Goal: Information Seeking & Learning: Learn about a topic

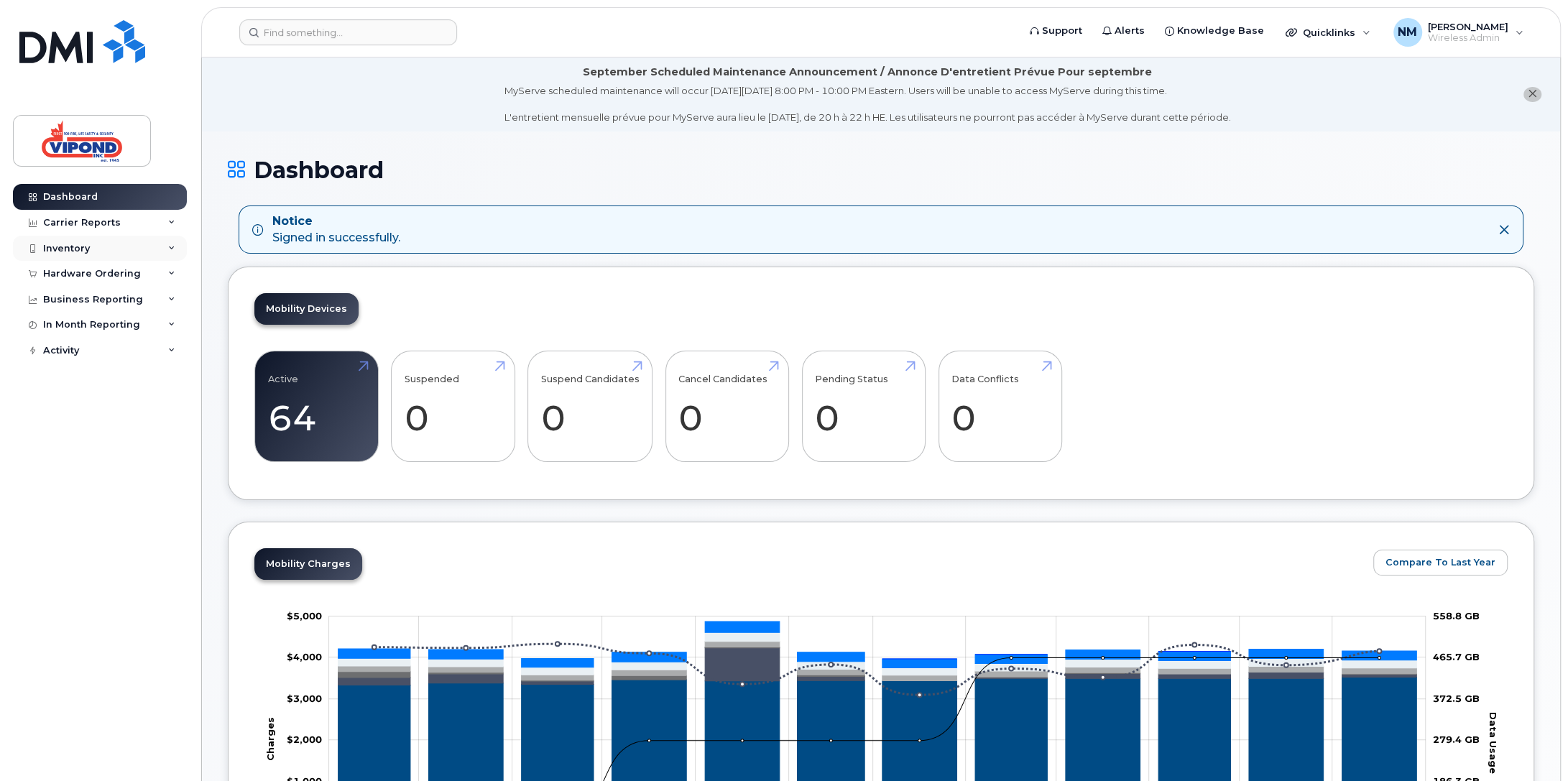
click at [70, 248] on div "Inventory" at bounding box center [66, 248] width 47 height 12
click at [99, 272] on div "Mobility Devices" at bounding box center [90, 274] width 81 height 13
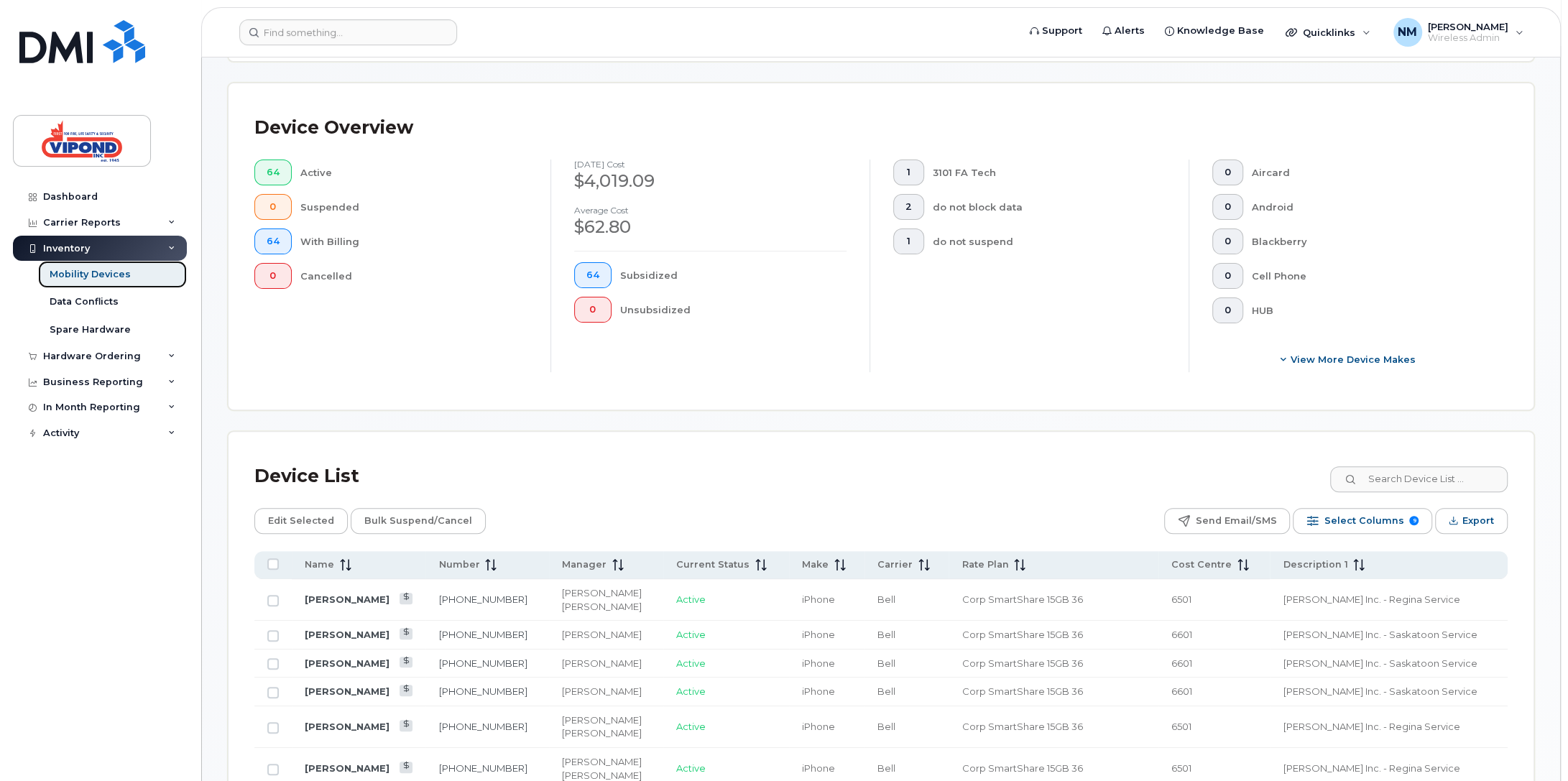
scroll to position [216, 0]
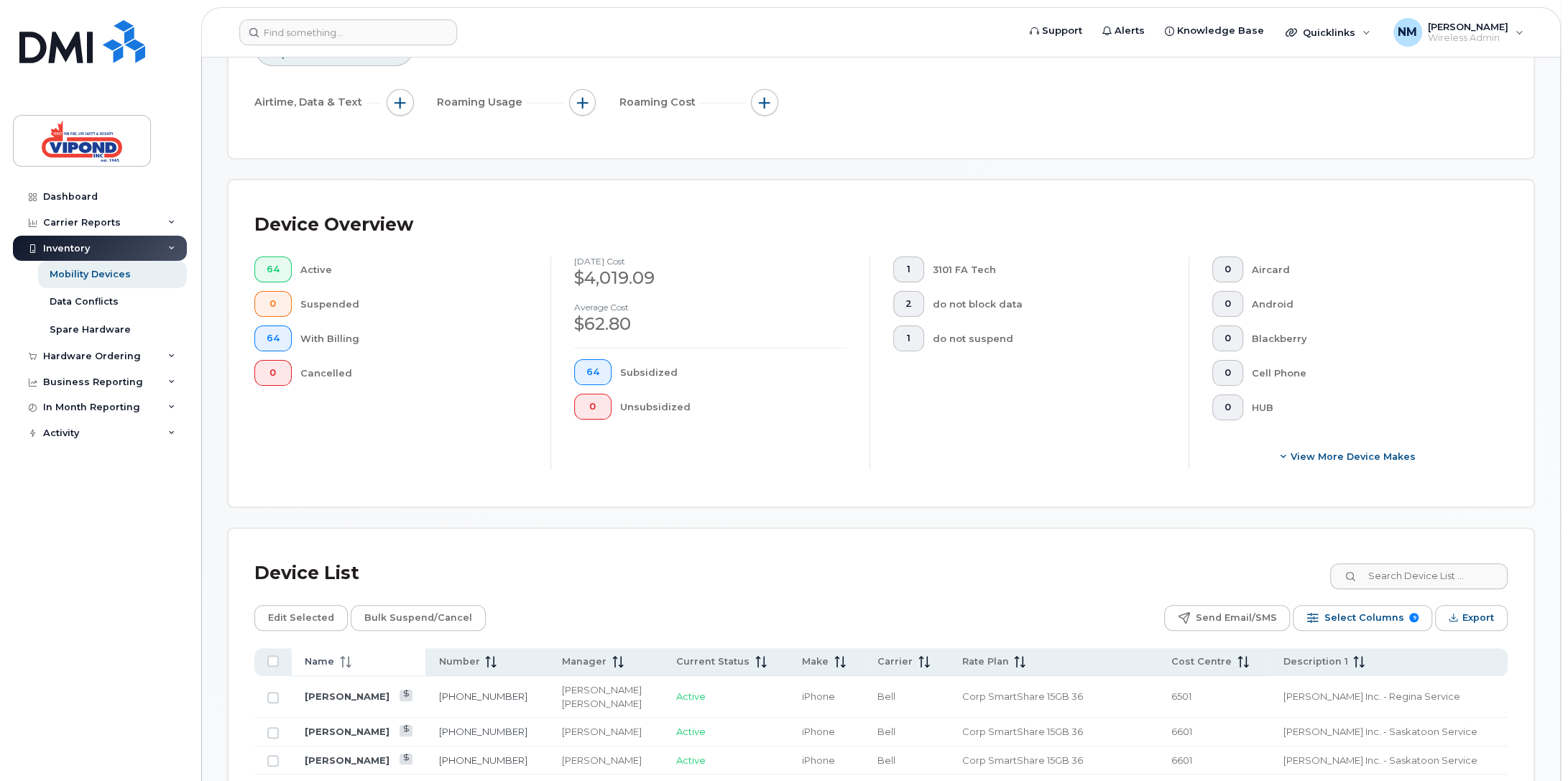
click at [334, 659] on span at bounding box center [343, 661] width 17 height 13
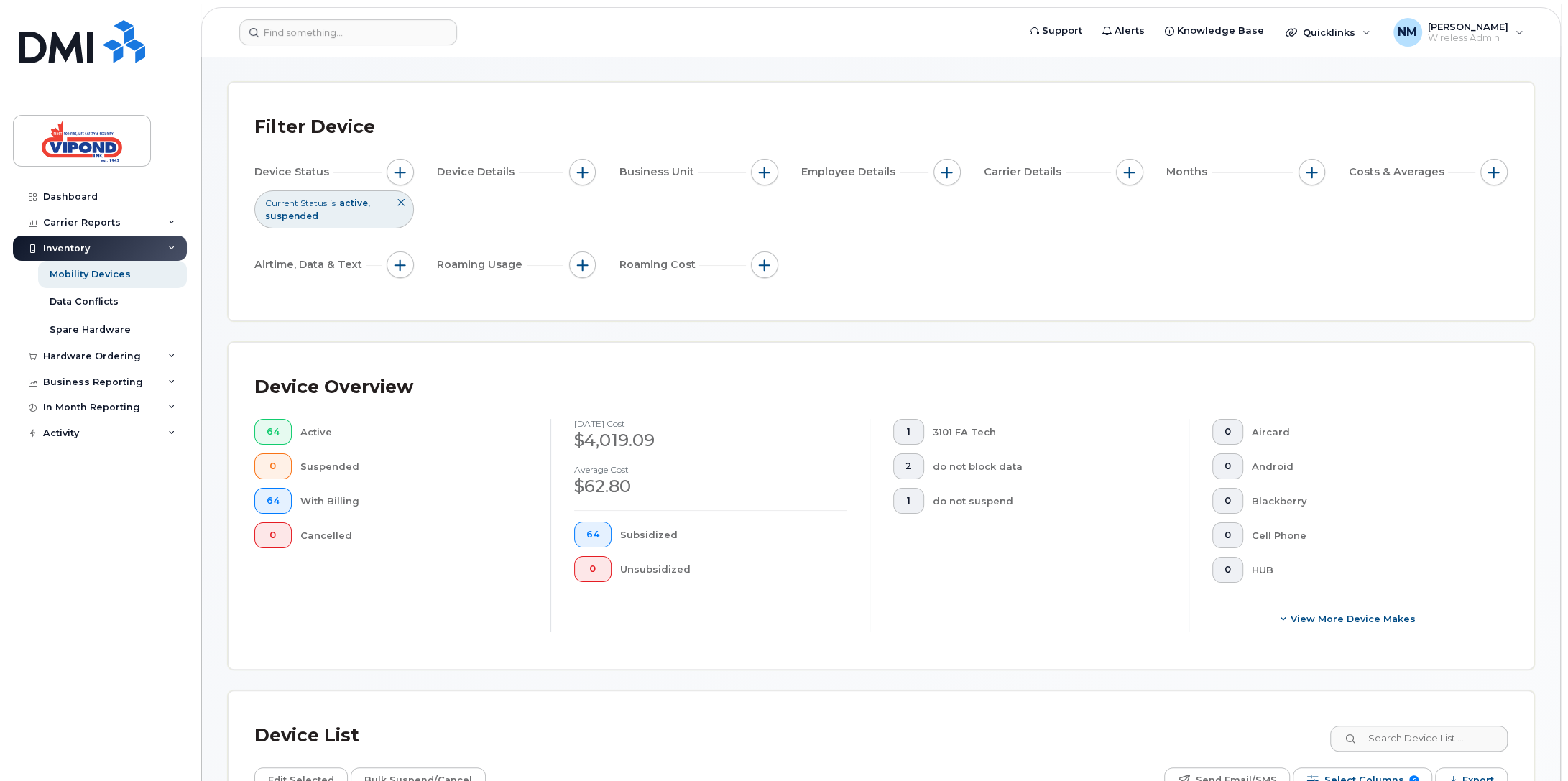
scroll to position [0, 0]
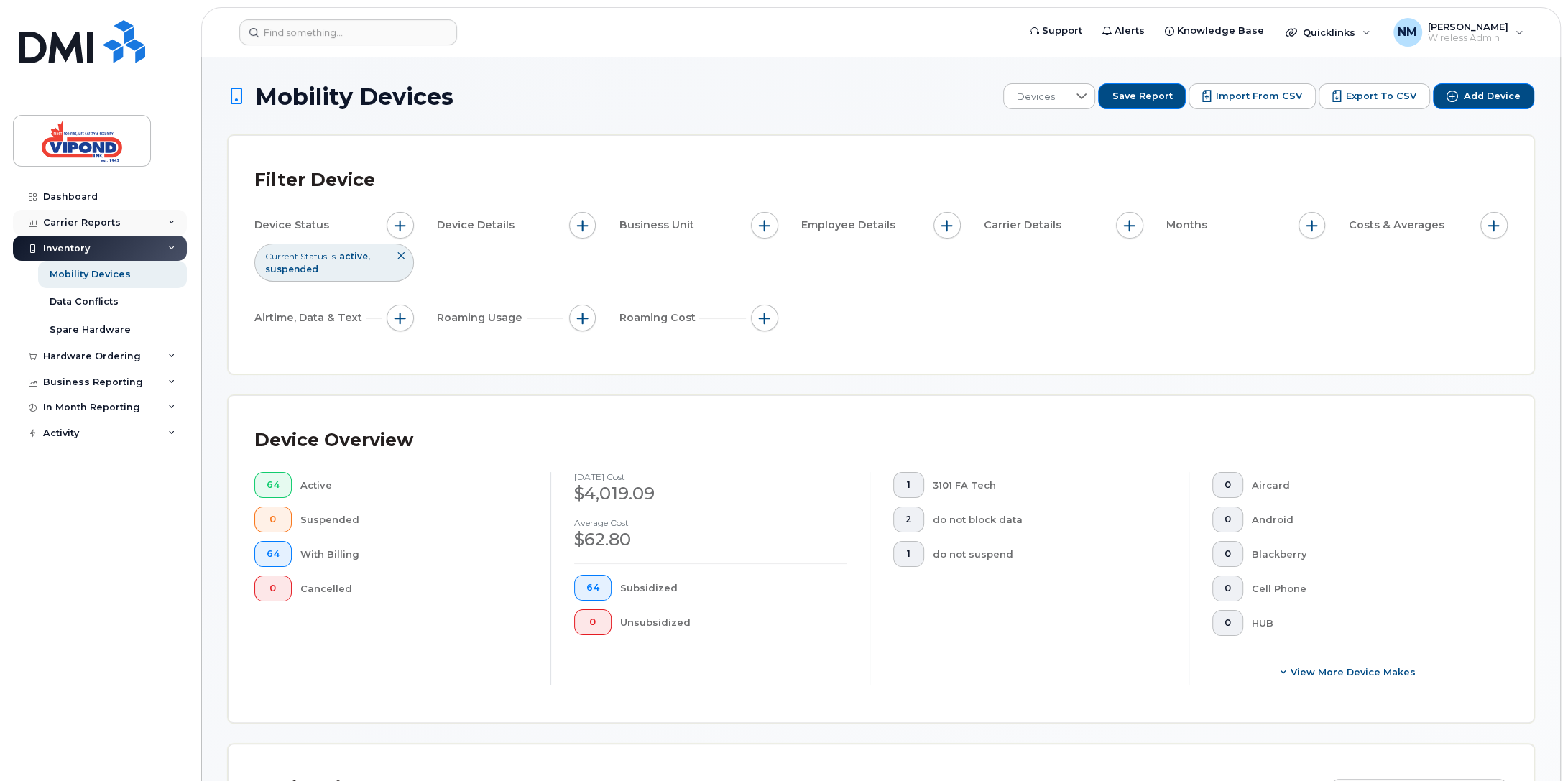
click at [175, 227] on div "Carrier Reports" at bounding box center [100, 223] width 174 height 26
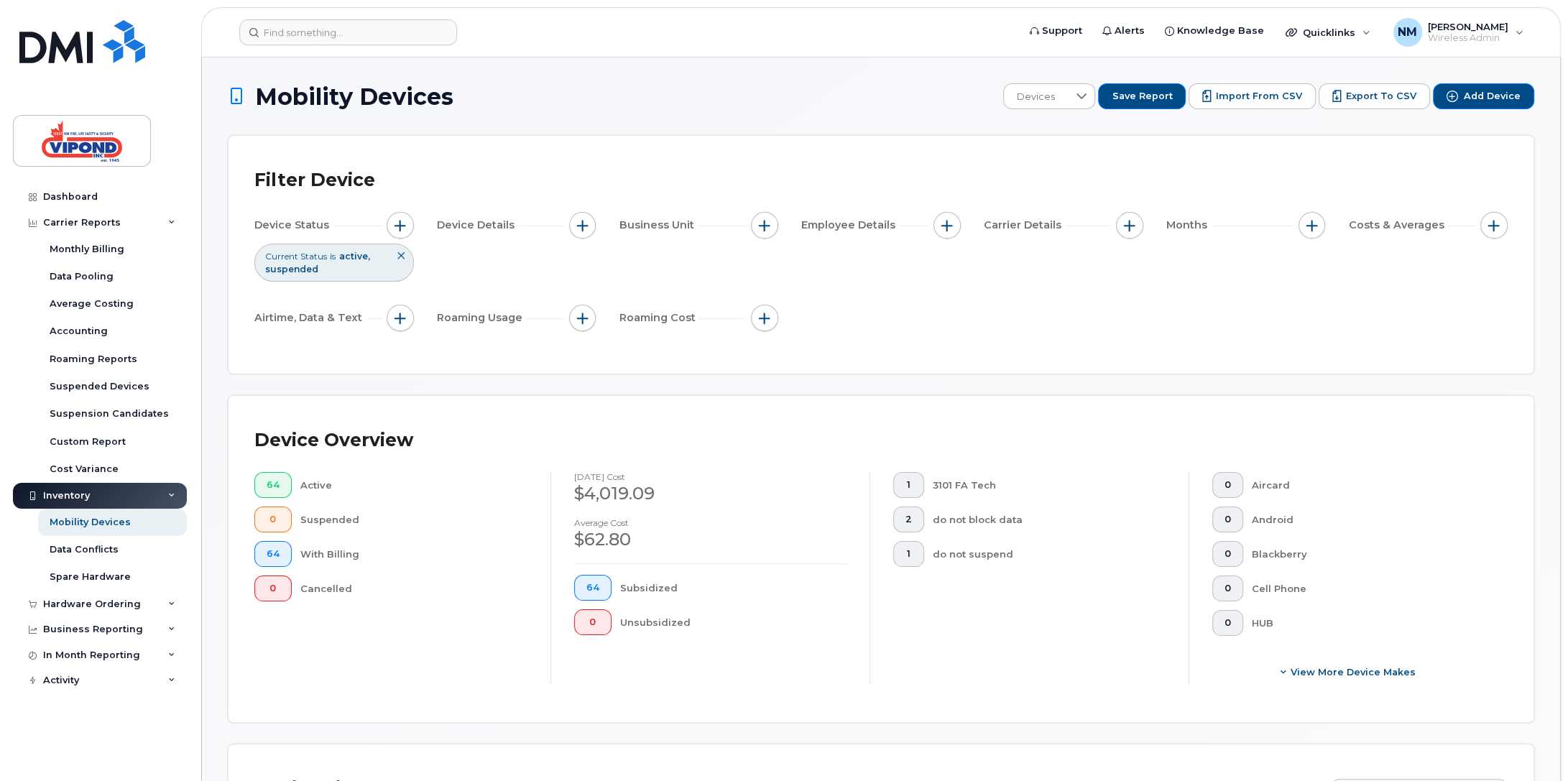
click at [95, 491] on div "Inventory" at bounding box center [100, 496] width 174 height 26
click at [65, 226] on div "Carrier Reports" at bounding box center [81, 223] width 78 height 12
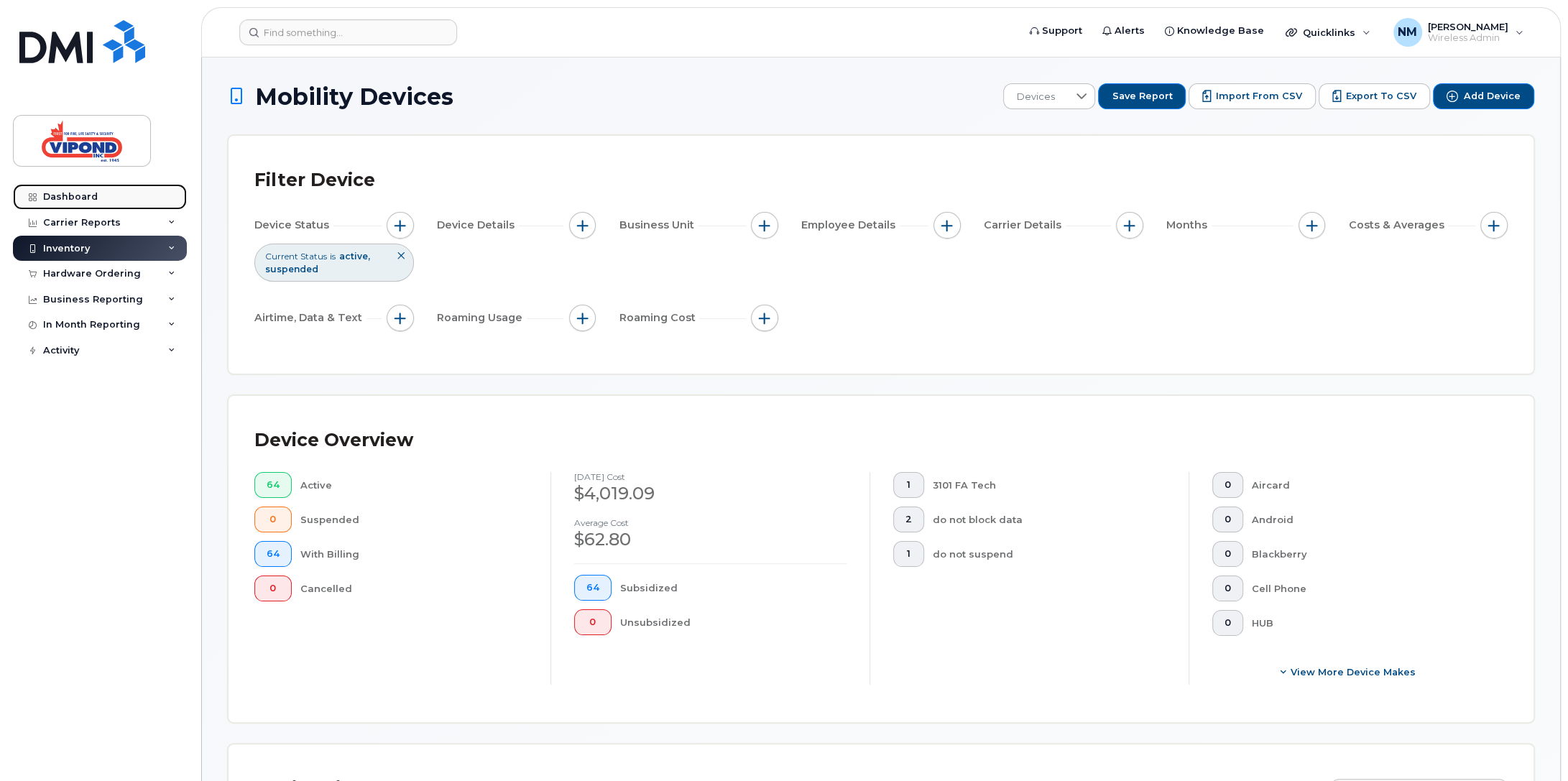
click at [87, 204] on link "Dashboard" at bounding box center [100, 196] width 174 height 26
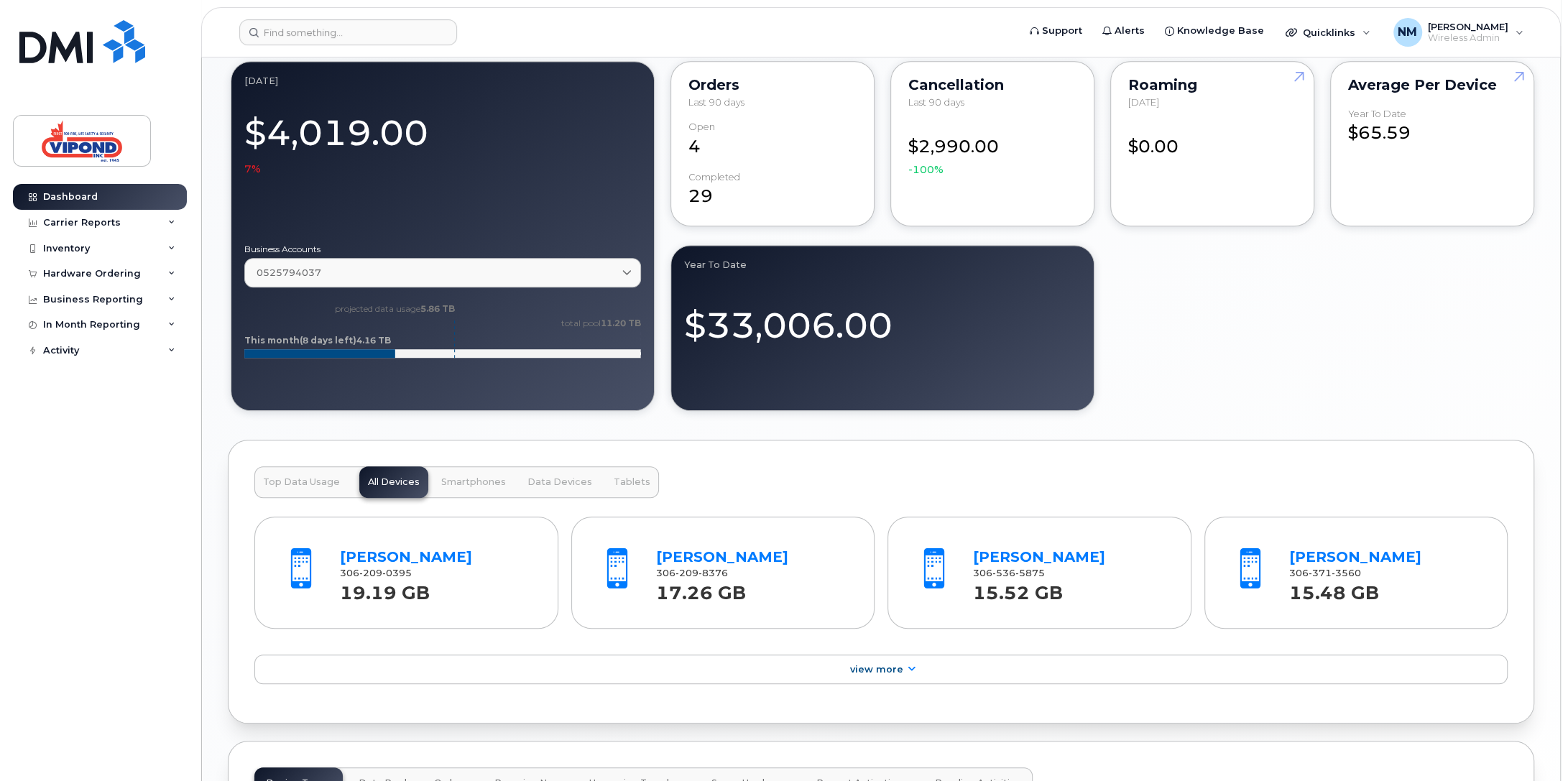
scroll to position [862, 0]
click at [302, 479] on span "Top Data Usage" at bounding box center [302, 481] width 77 height 12
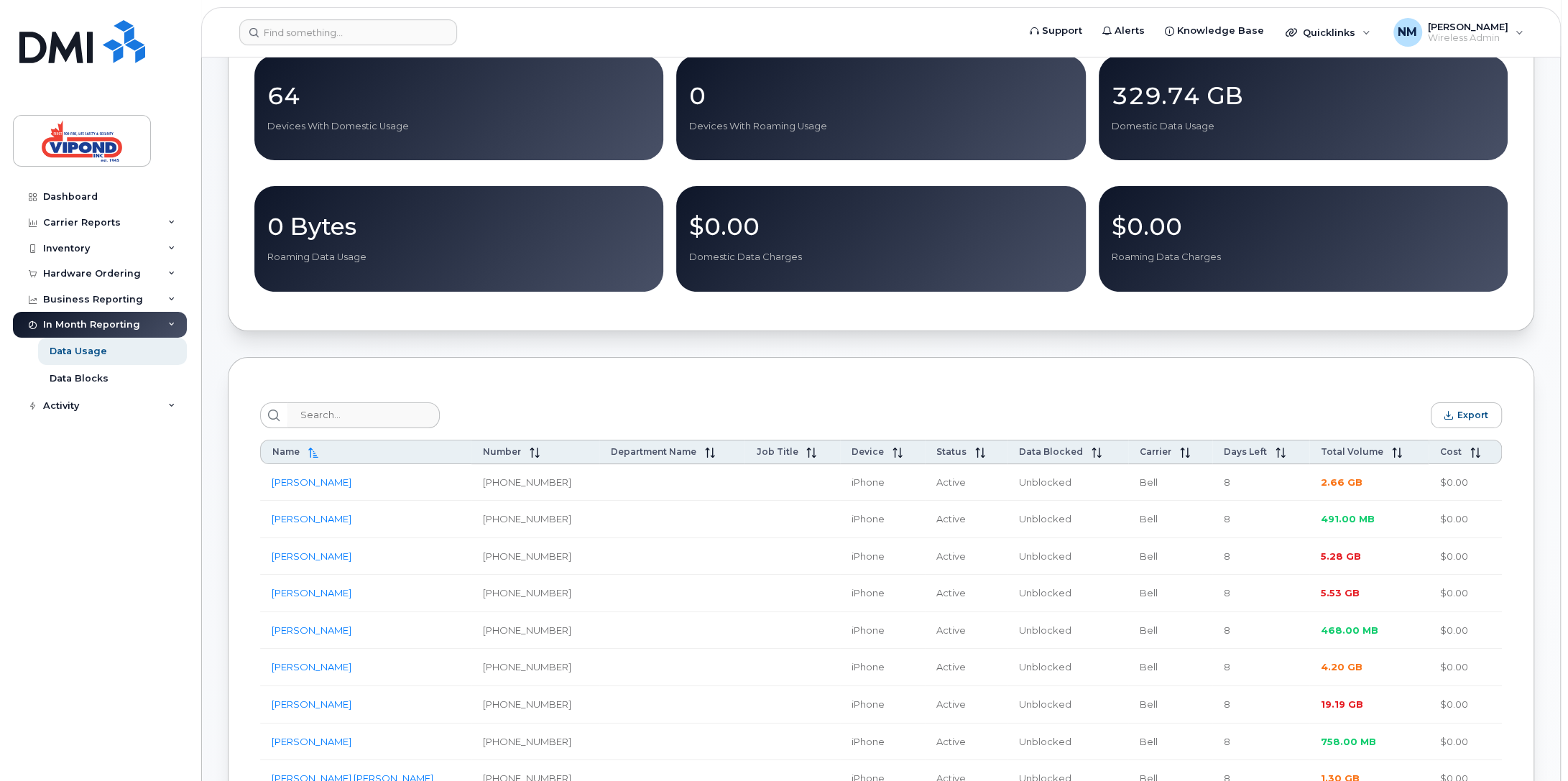
scroll to position [359, 0]
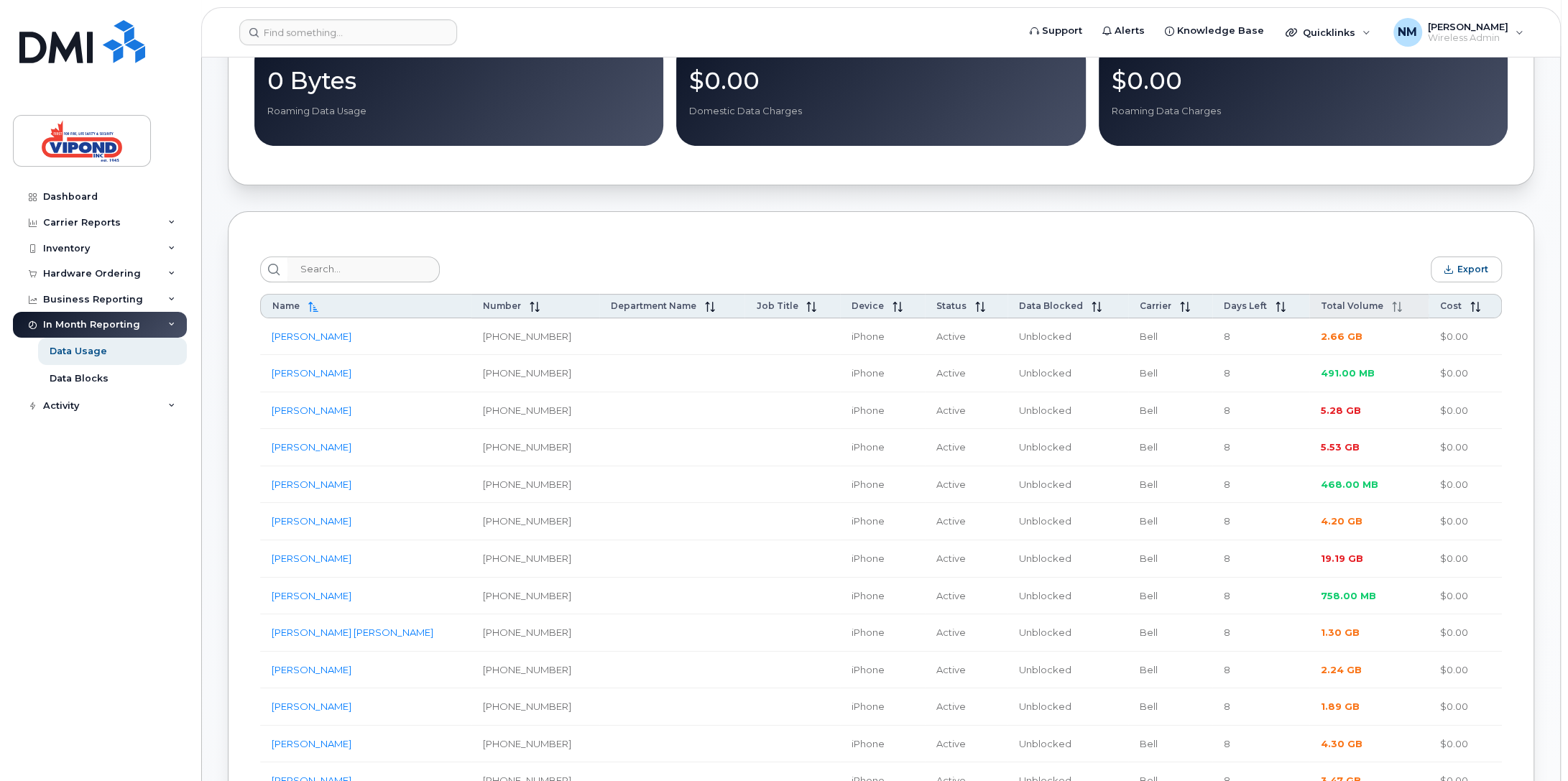
click at [1357, 305] on span "Total Volume" at bounding box center [1352, 306] width 62 height 11
click at [1393, 308] on icon at bounding box center [1397, 306] width 10 height 10
click at [1393, 310] on icon at bounding box center [1397, 306] width 10 height 10
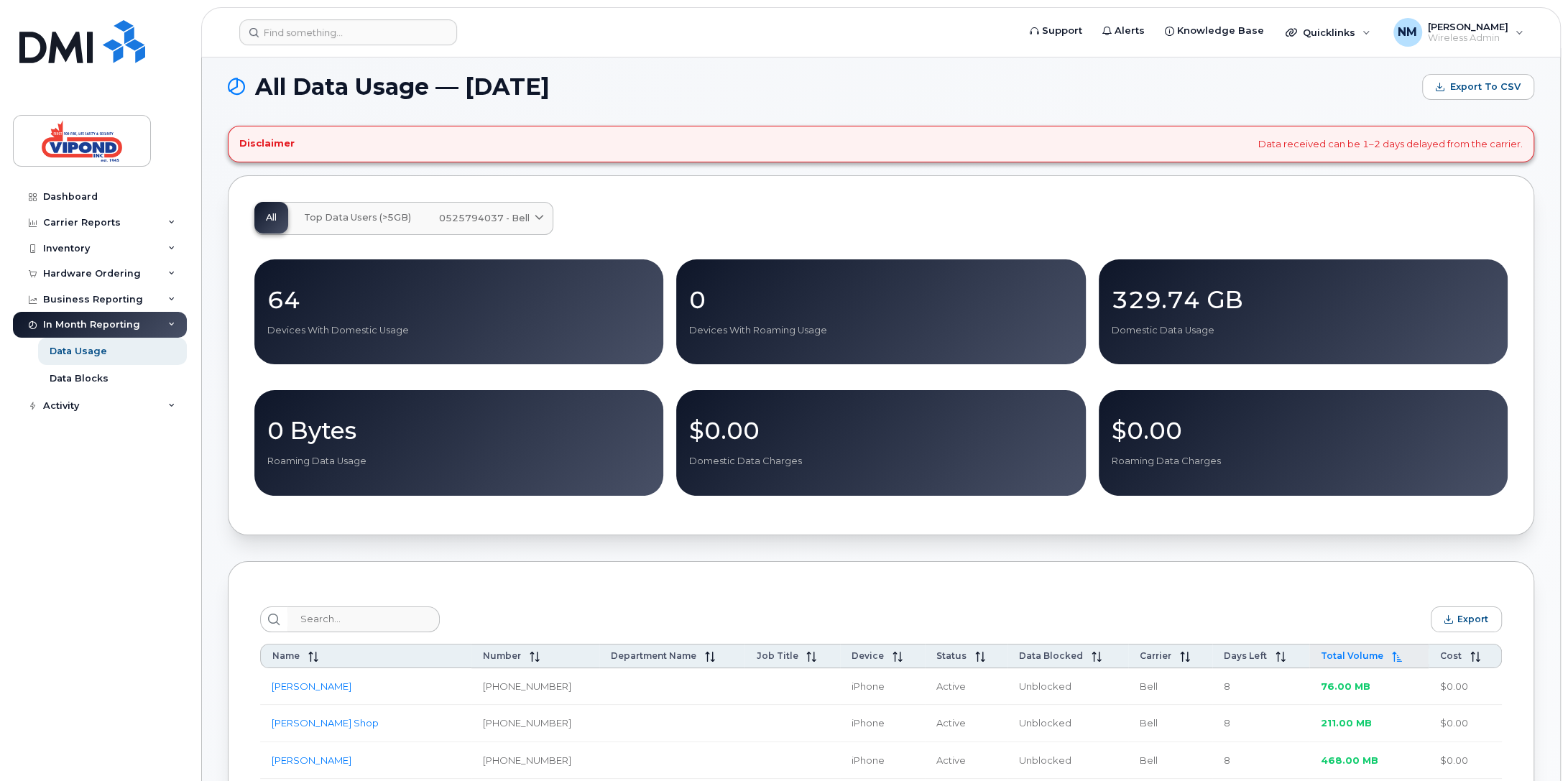
scroll to position [0, 0]
